Goal: Connect with others: Share content

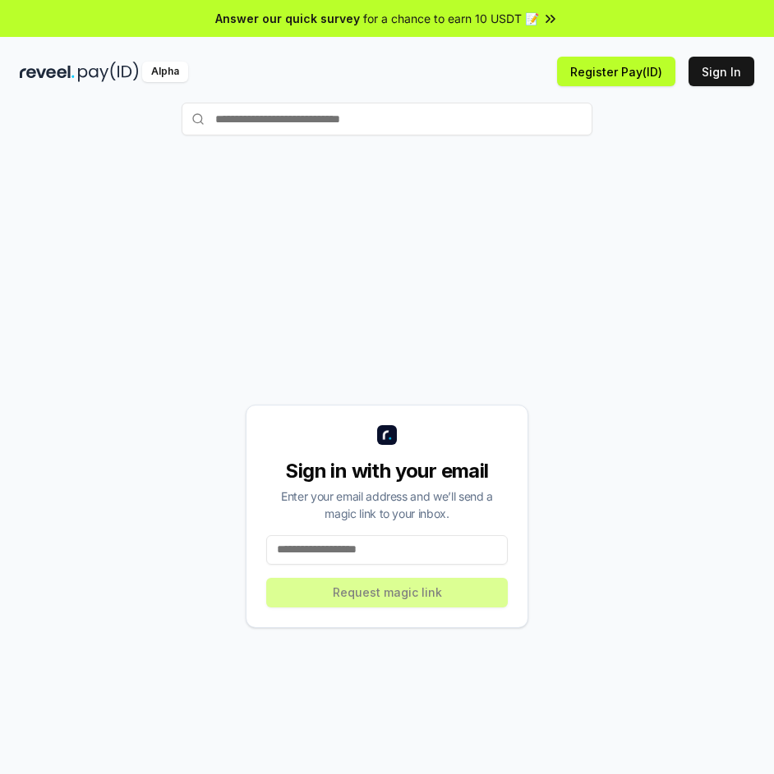
click at [364, 549] on input at bounding box center [386, 550] width 241 height 30
click at [340, 553] on input at bounding box center [386, 550] width 241 height 30
click at [278, 546] on input at bounding box center [386, 550] width 241 height 30
paste input "**********"
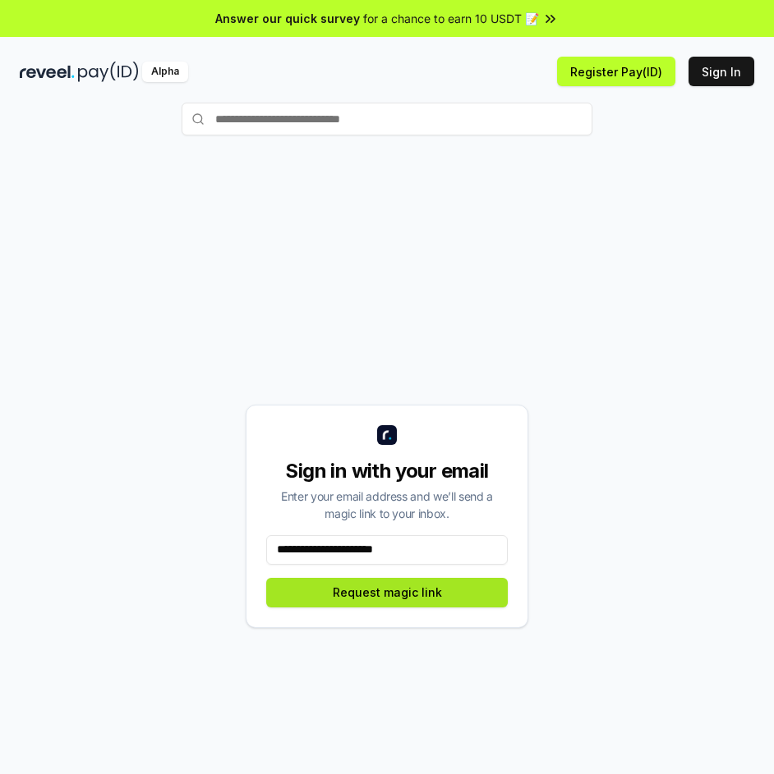
type input "**********"
click at [448, 591] on button "Request magic link" at bounding box center [386, 593] width 241 height 30
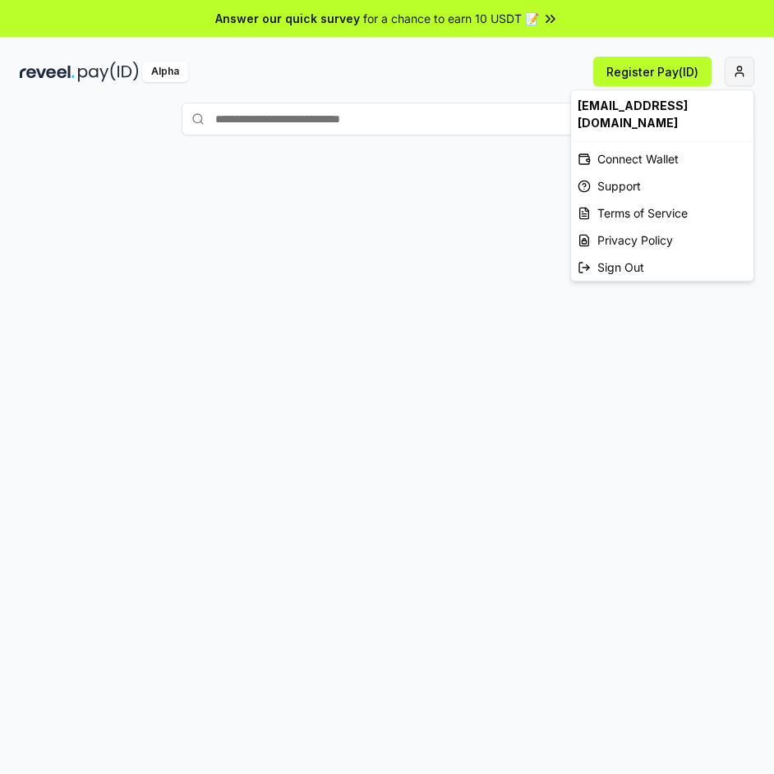
click at [737, 71] on html "Answer our quick survey for a chance to earn 10 USDT 📝 Alpha Register Pay(ID) b…" at bounding box center [387, 387] width 774 height 774
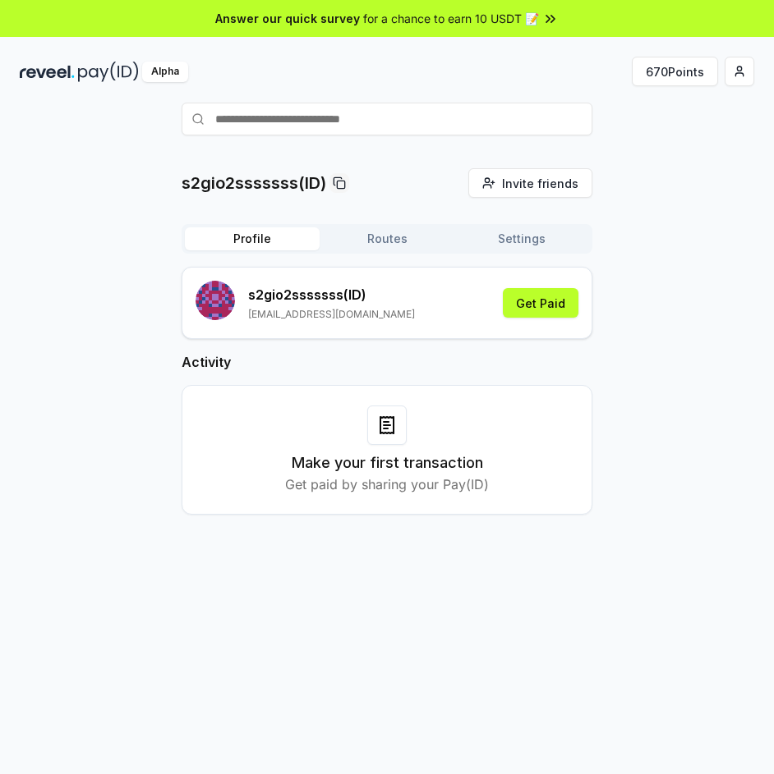
click at [168, 142] on div "s2gio2sssssss(ID) Invite friends Invite Profile Routes Settings s2gio2sssssss (…" at bounding box center [387, 499] width 774 height 728
click at [149, 73] on div "Alpha" at bounding box center [165, 72] width 46 height 21
click at [543, 186] on span "Invite friends" at bounding box center [540, 183] width 76 height 17
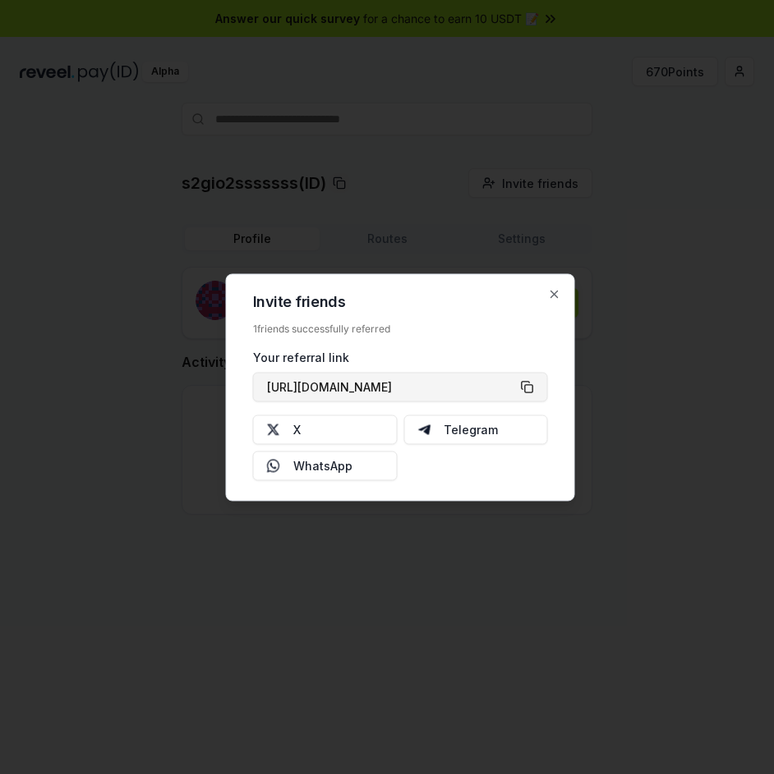
click at [530, 385] on button "https://reveel.id/refer/s2gio2sssssss" at bounding box center [400, 387] width 295 height 30
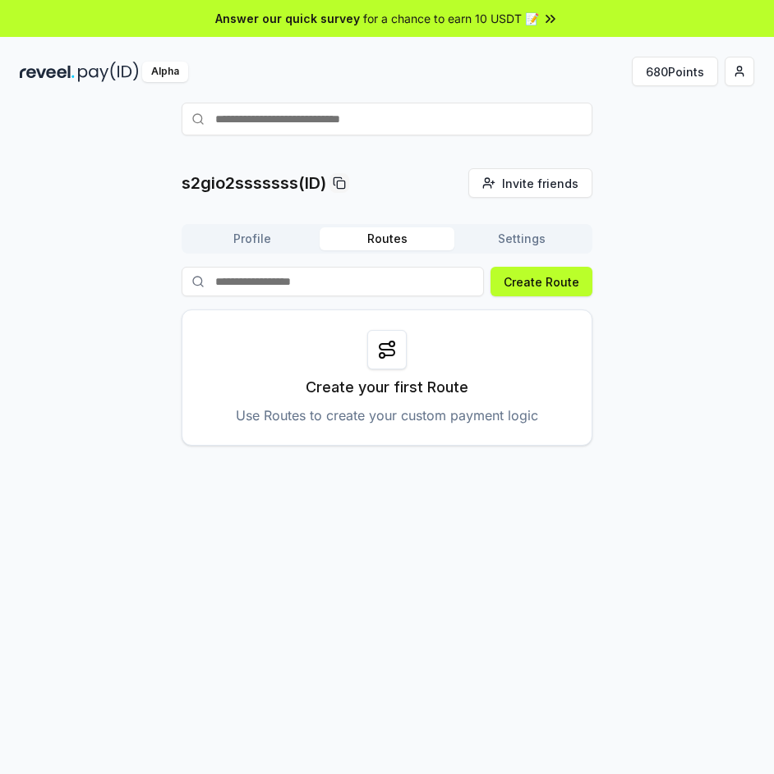
click at [329, 283] on input at bounding box center [332, 282] width 302 height 30
click at [265, 250] on button "Profile" at bounding box center [252, 238] width 135 height 23
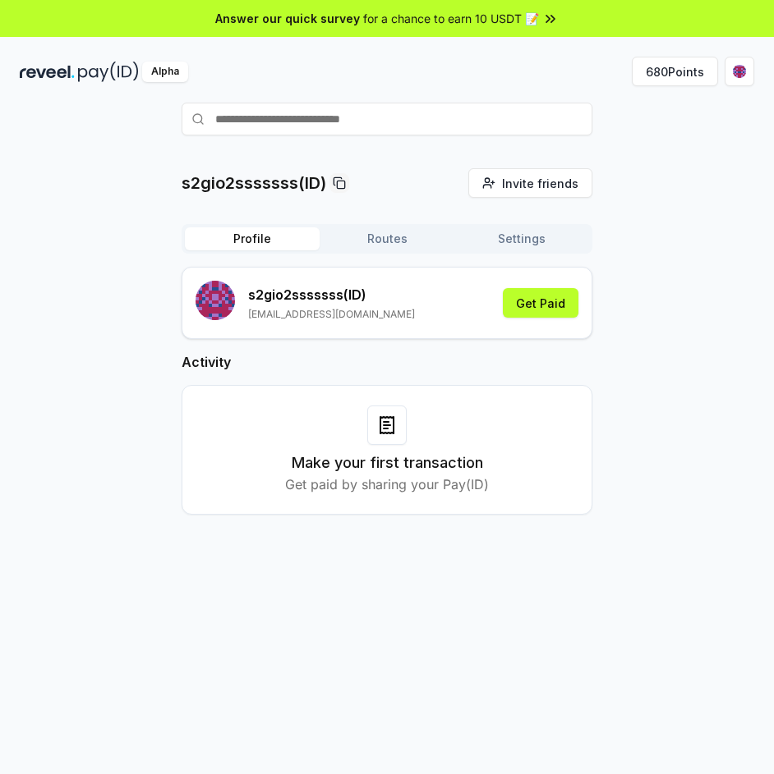
click at [265, 237] on button "Profile" at bounding box center [252, 238] width 135 height 23
